Goal: Transaction & Acquisition: Purchase product/service

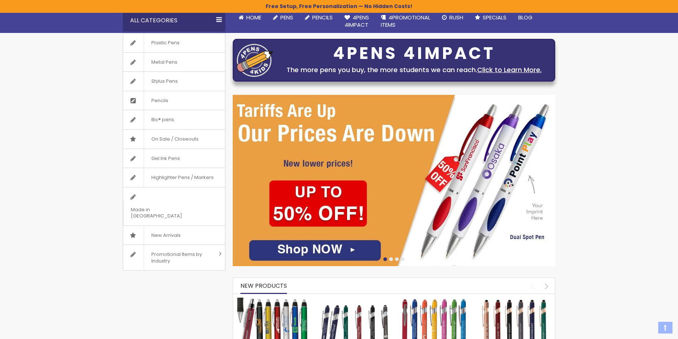
scroll to position [73, 0]
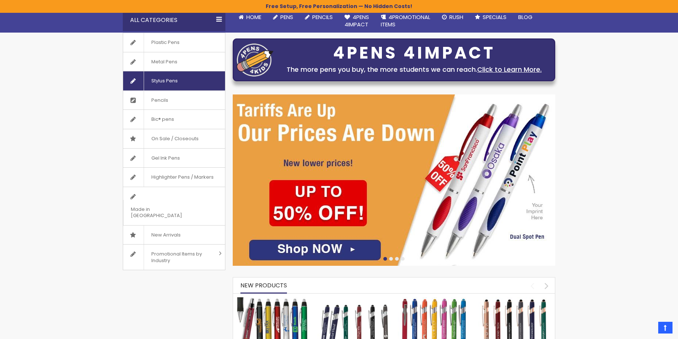
click at [190, 85] on link "Stylus Pens" at bounding box center [174, 80] width 102 height 19
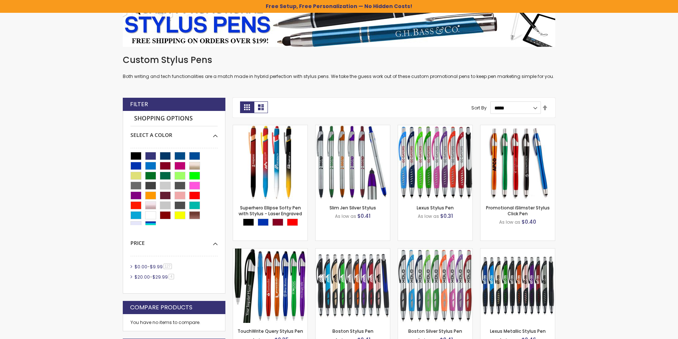
scroll to position [146, 0]
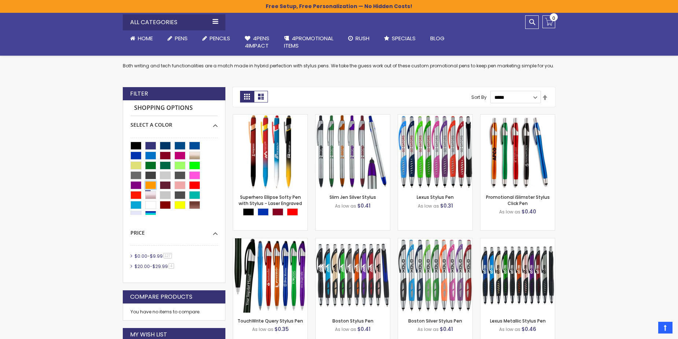
click at [153, 184] on div "Orange" at bounding box center [150, 185] width 11 height 8
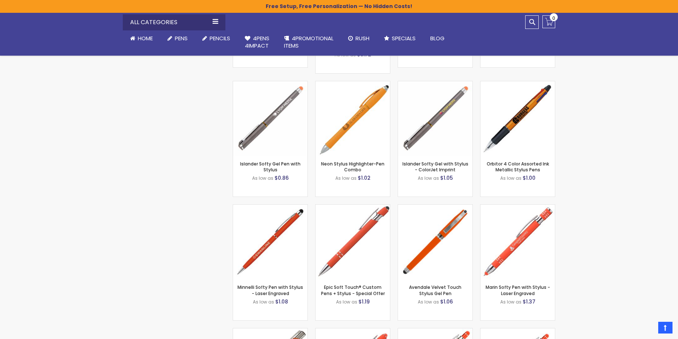
scroll to position [769, 0]
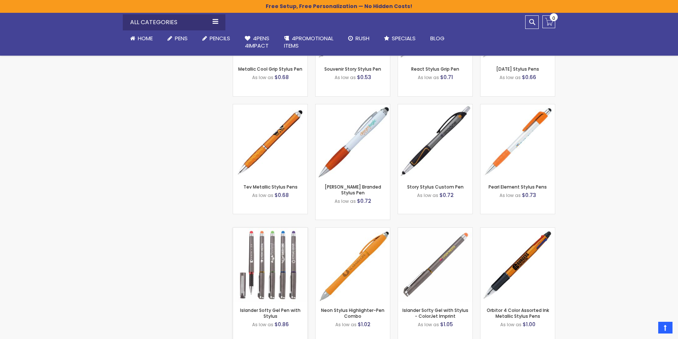
click at [280, 256] on img at bounding box center [270, 265] width 74 height 74
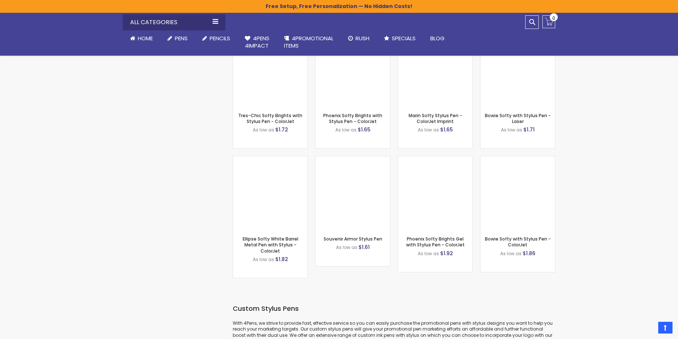
scroll to position [1465, 0]
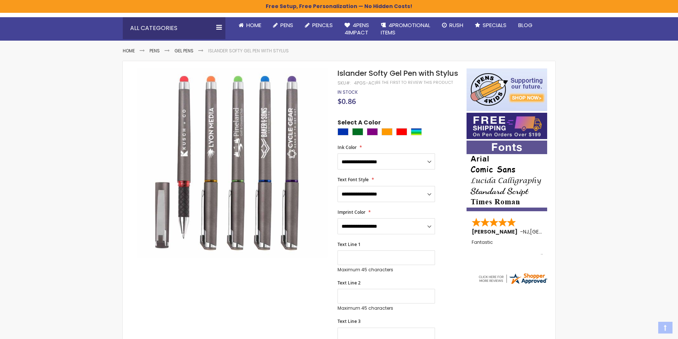
scroll to position [73, 0]
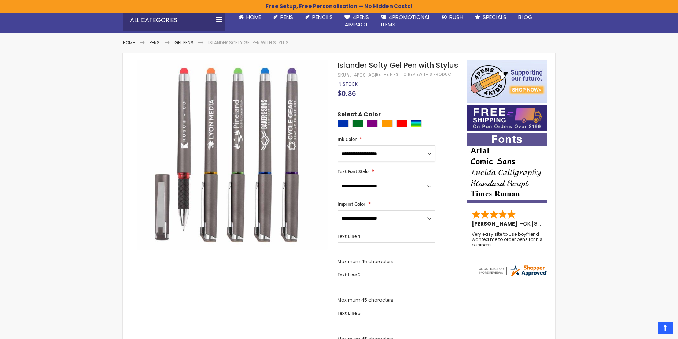
click at [430, 154] on select "**********" at bounding box center [385, 153] width 97 height 16
